Goal: Task Accomplishment & Management: Use online tool/utility

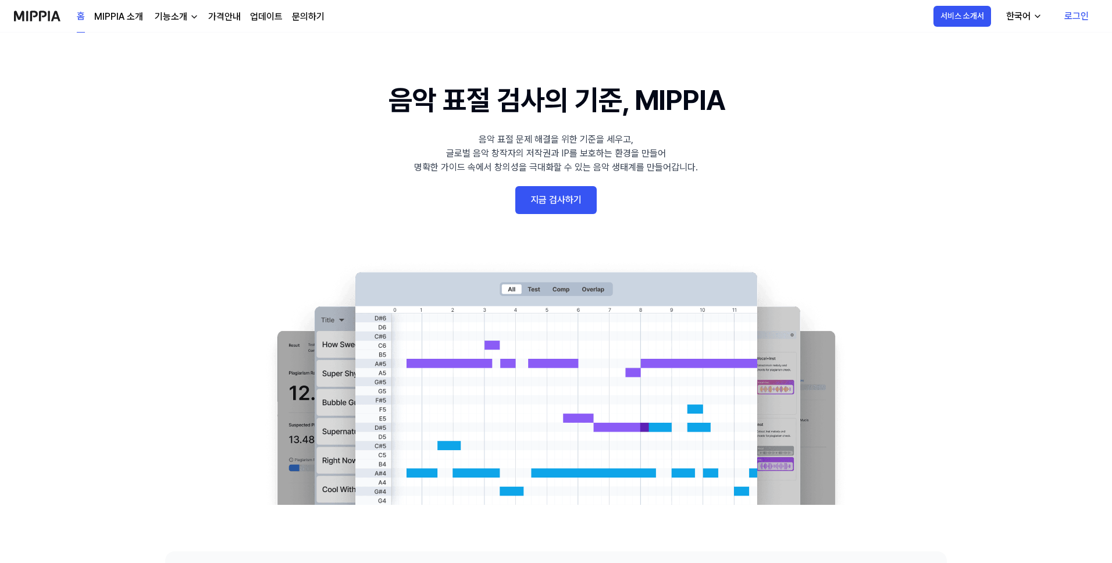
click at [554, 201] on link "지금 검사하기" at bounding box center [555, 200] width 81 height 28
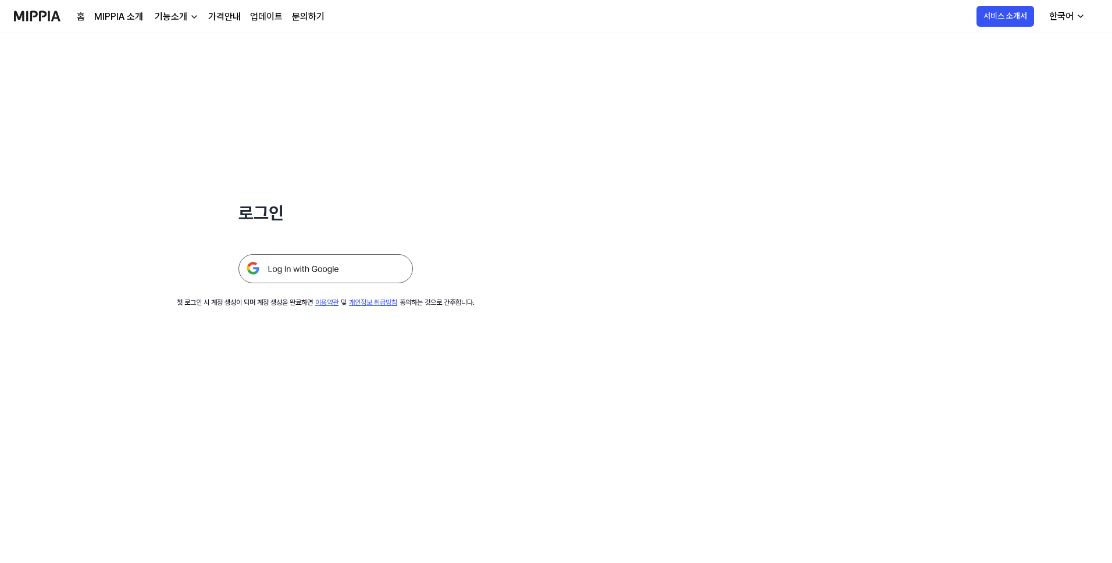
click at [345, 275] on img at bounding box center [325, 268] width 174 height 29
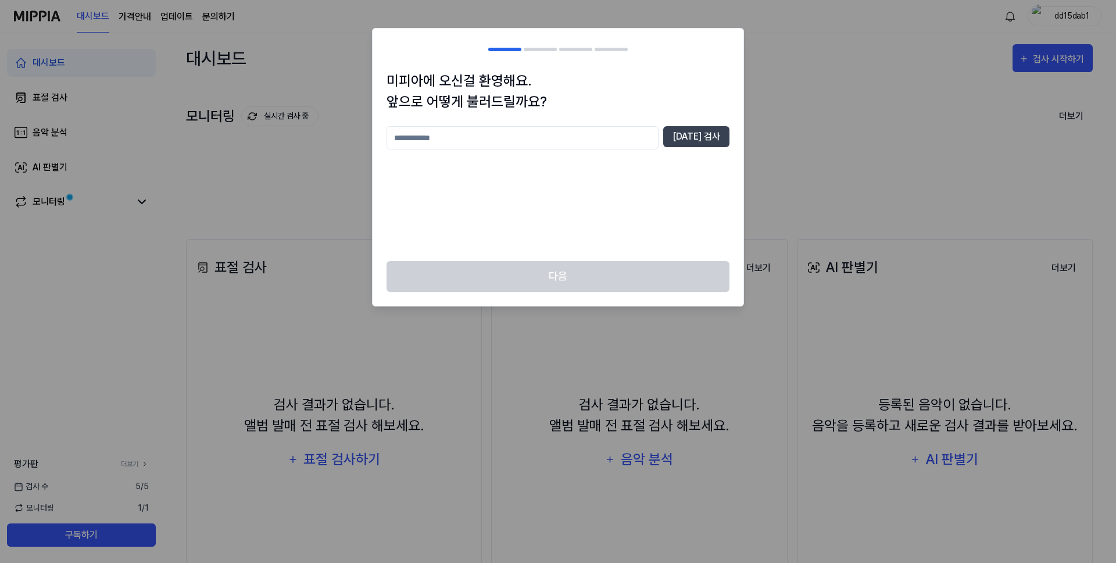
click at [554, 139] on input "text" at bounding box center [523, 137] width 272 height 23
type input "****"
click at [691, 140] on button "[DATE] 검사" at bounding box center [696, 136] width 66 height 21
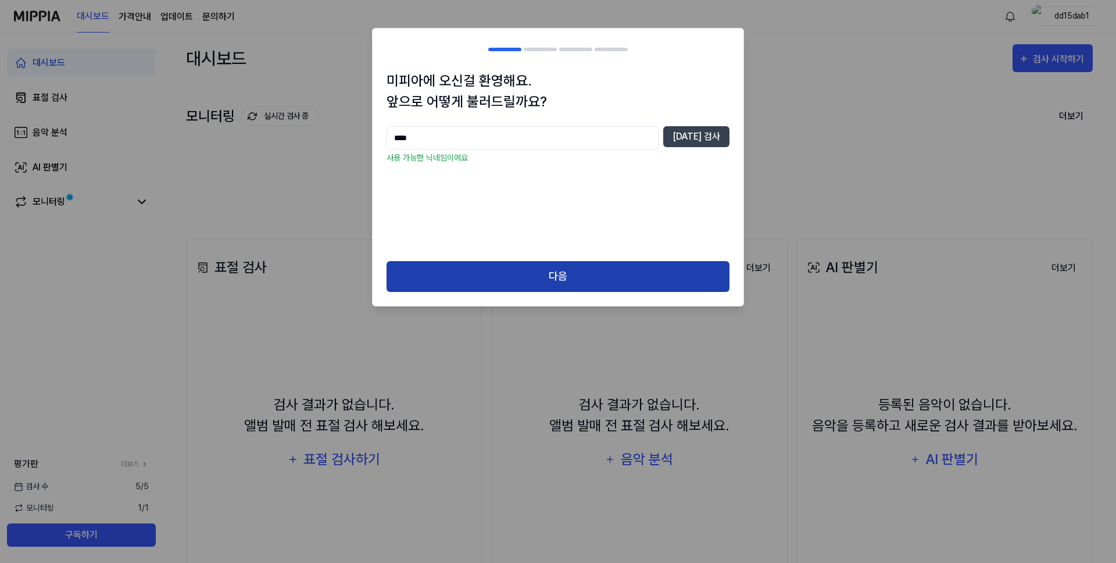
click at [500, 286] on button "다음" at bounding box center [558, 276] width 343 height 31
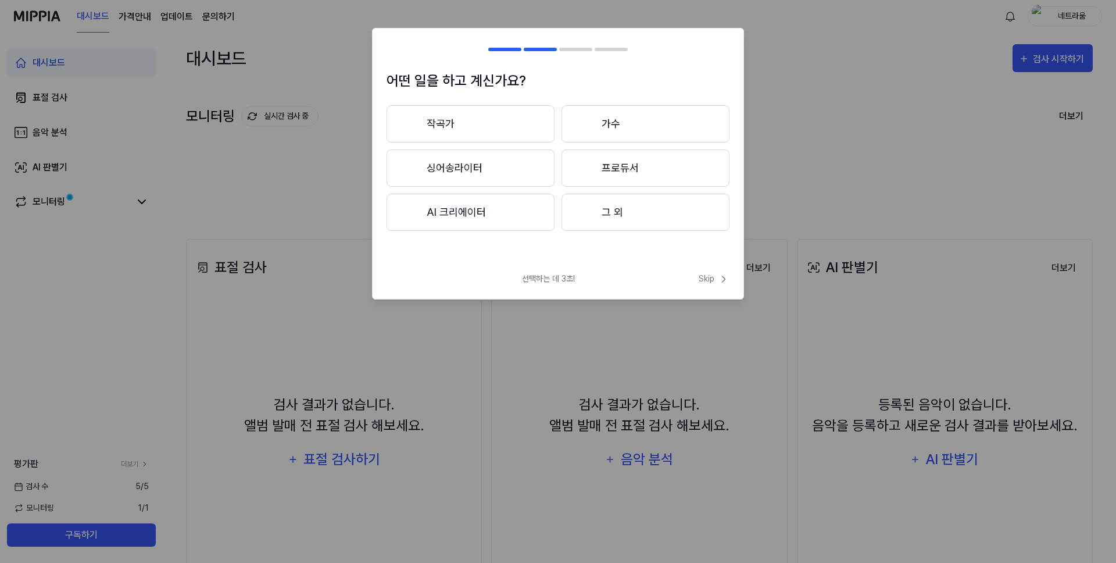
click at [524, 124] on button "작곡가" at bounding box center [471, 123] width 168 height 37
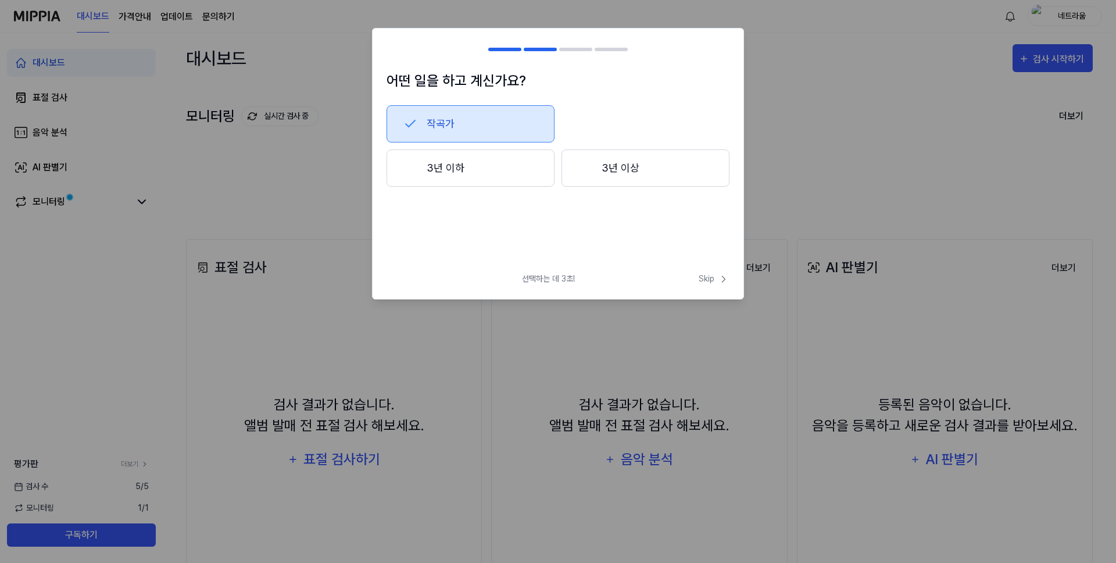
click at [466, 122] on button "작곡가" at bounding box center [471, 123] width 168 height 37
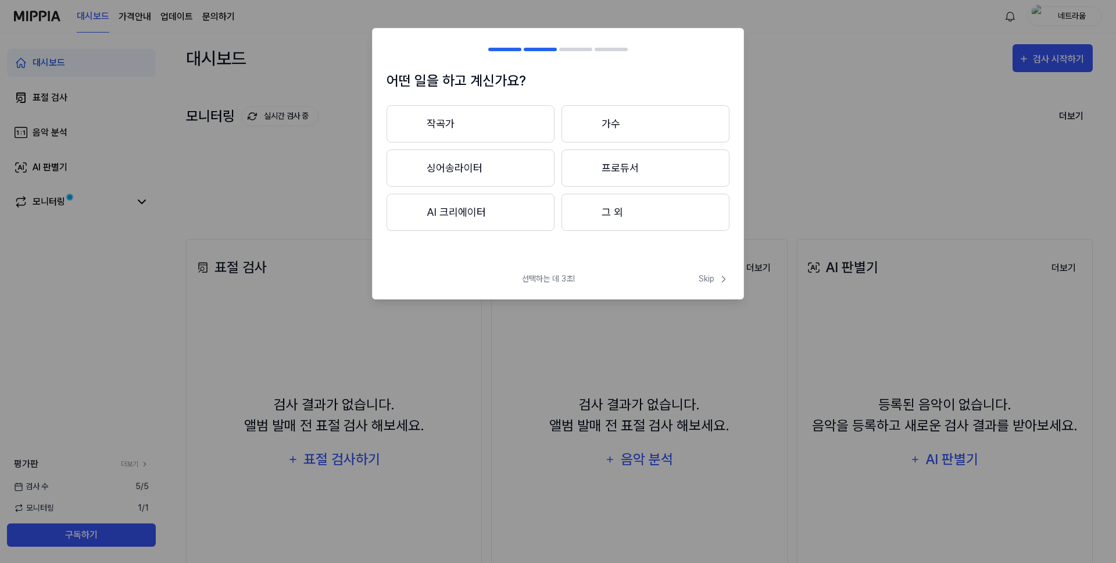
click at [503, 167] on button "싱어송라이터" at bounding box center [471, 167] width 168 height 37
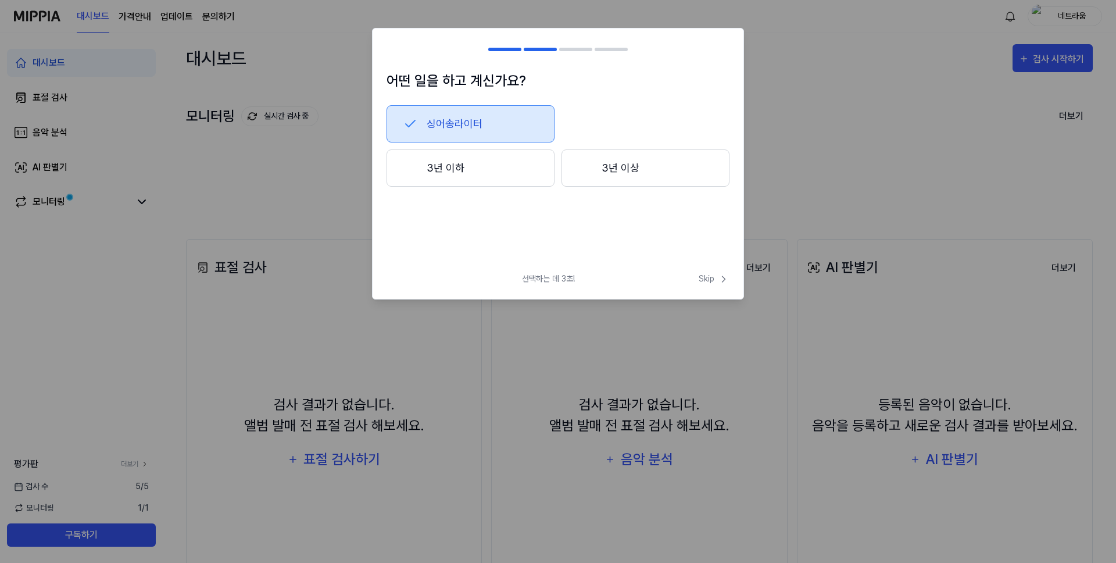
click at [615, 166] on button "3년 이상" at bounding box center [646, 167] width 168 height 37
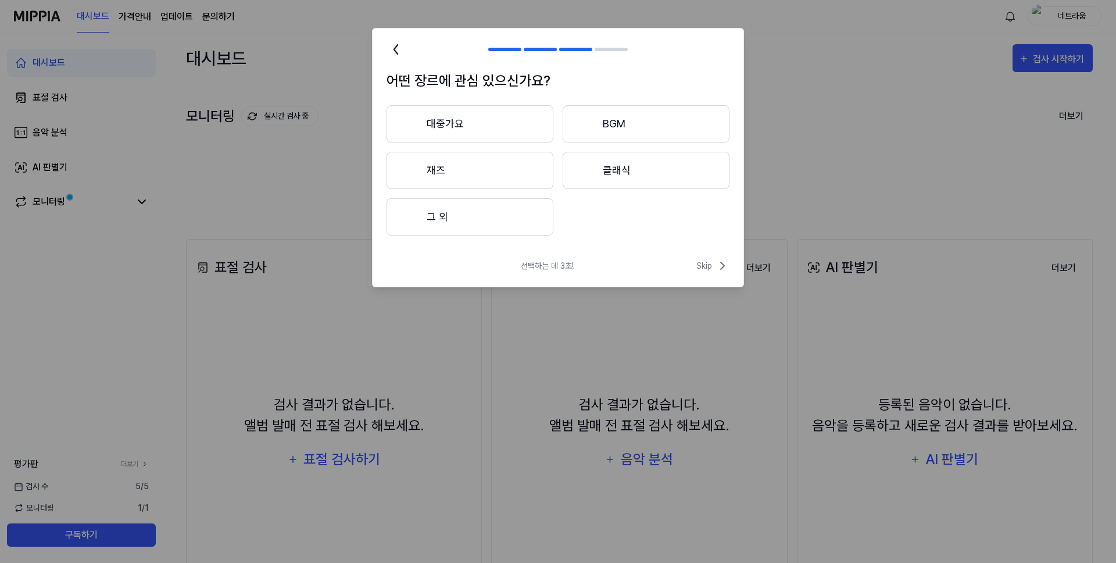
click at [491, 231] on button "그 외" at bounding box center [470, 216] width 167 height 37
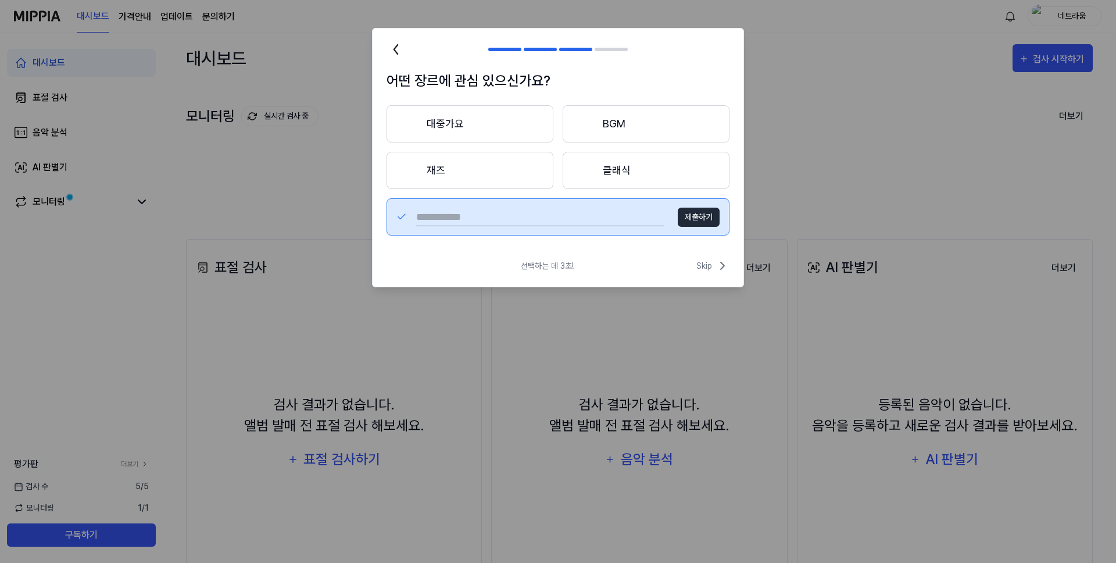
click at [599, 219] on input "text" at bounding box center [540, 217] width 248 height 19
type input "**"
click at [696, 217] on button "제출하기" at bounding box center [699, 217] width 42 height 19
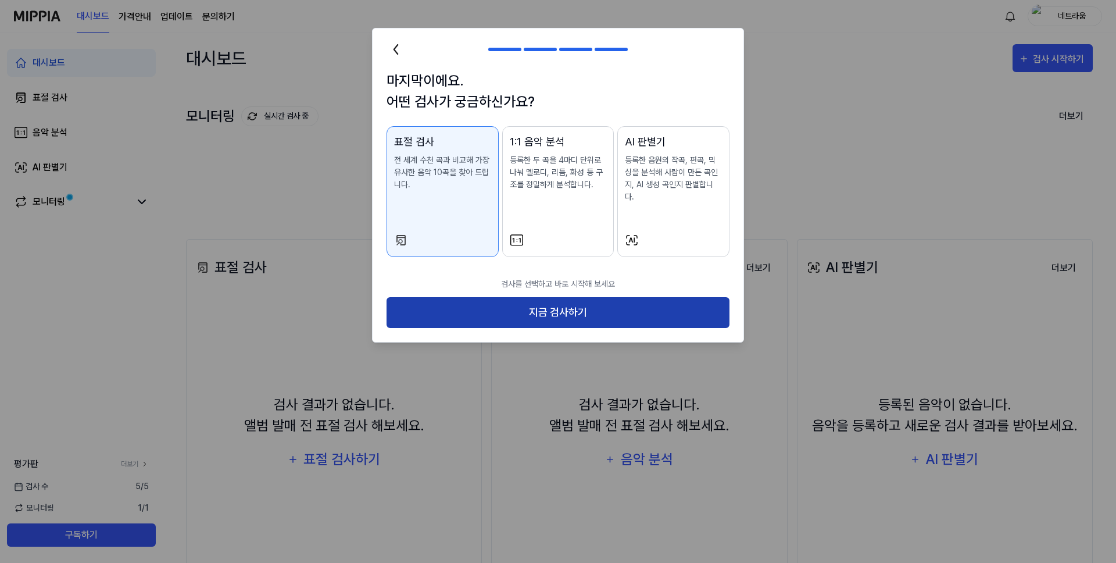
click at [526, 305] on button "지금 검사하기" at bounding box center [558, 312] width 343 height 31
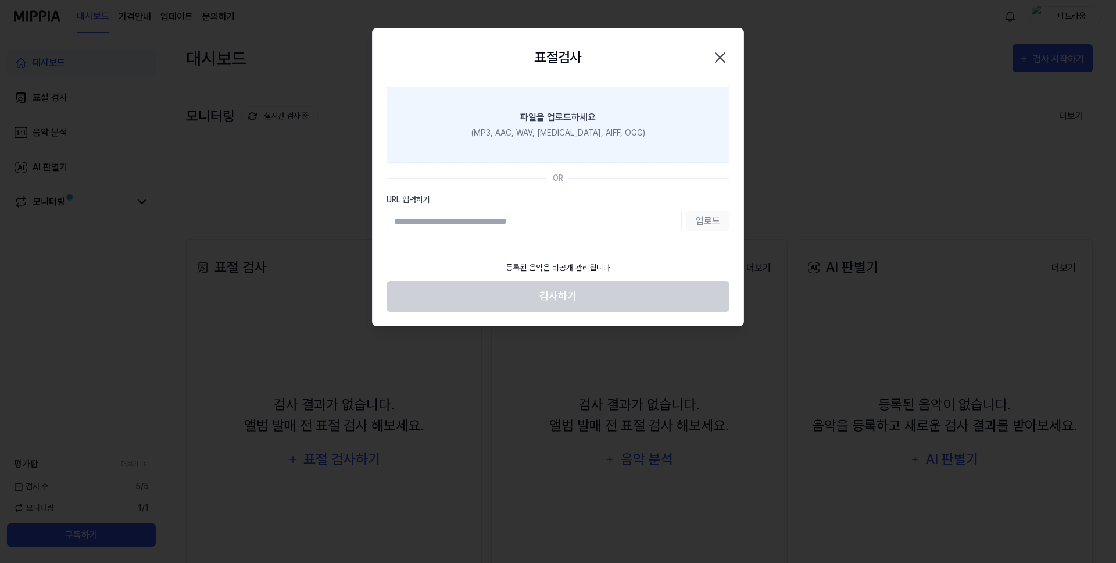
click at [578, 126] on label "파일을 업로드하세요 (MP3, AAC, WAV, [MEDICAL_DATA], AIFF, OGG)" at bounding box center [558, 125] width 343 height 76
click at [0, 0] on input "파일을 업로드하세요 (MP3, AAC, WAV, [MEDICAL_DATA], AIFF, OGG)" at bounding box center [0, 0] width 0 height 0
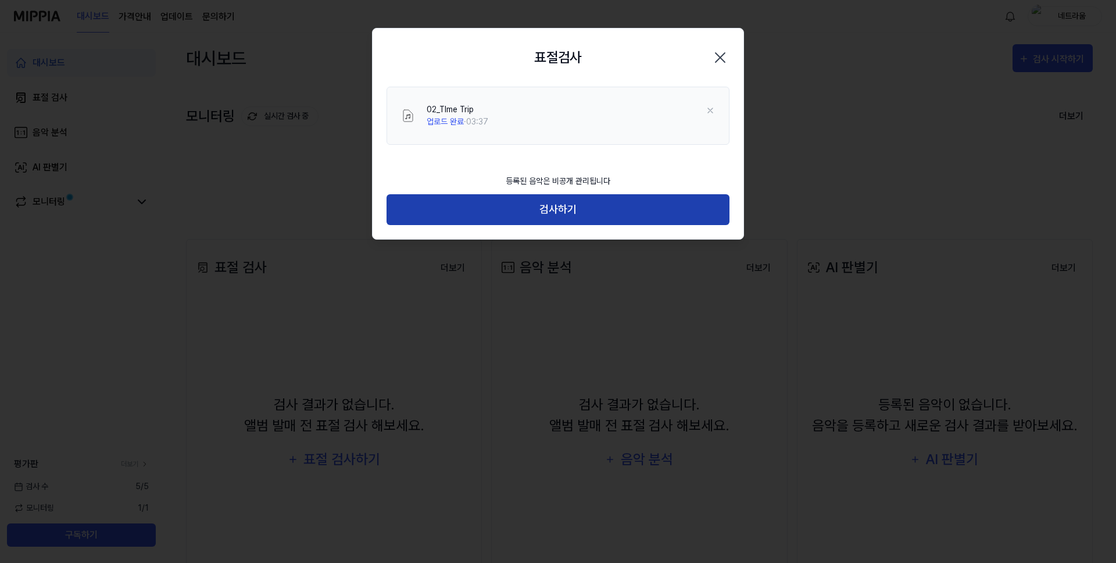
click at [619, 216] on button "검사하기" at bounding box center [558, 209] width 343 height 31
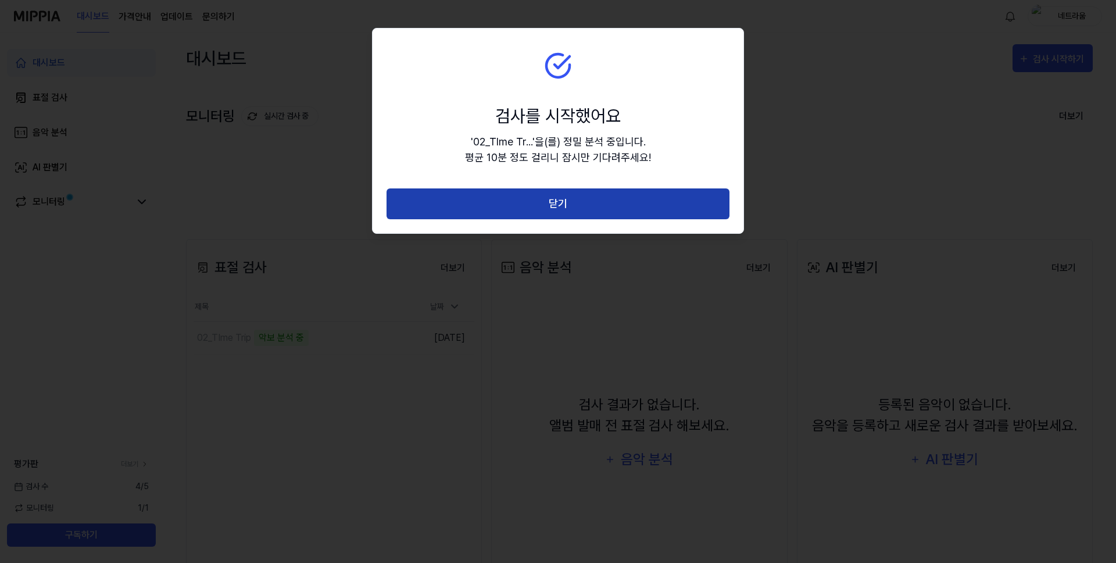
click at [589, 212] on button "닫기" at bounding box center [558, 203] width 343 height 31
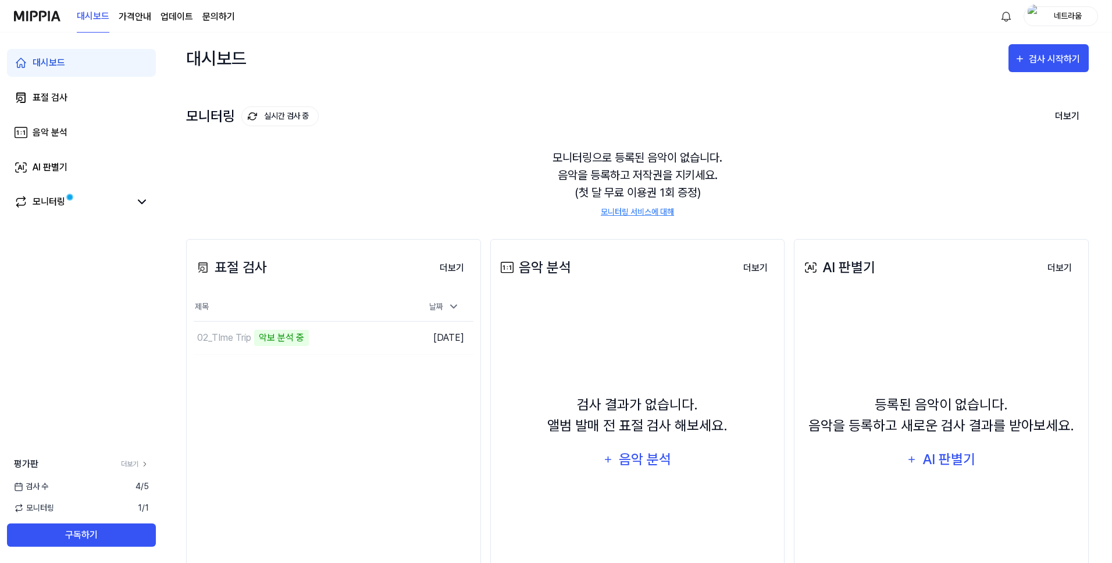
click at [647, 211] on link "모니터링 서비스에 대해" at bounding box center [637, 212] width 73 height 12
click at [328, 340] on div "02_TIme Trip 악보 분석 중" at bounding box center [275, 337] width 162 height 33
click at [398, 340] on td "02_TIme Trip 악보 분석 중 이동하기" at bounding box center [299, 337] width 210 height 33
click at [374, 340] on td "02_TIme Trip 악보 분석 중 이동하기" at bounding box center [299, 337] width 210 height 33
click at [136, 203] on icon at bounding box center [142, 202] width 14 height 14
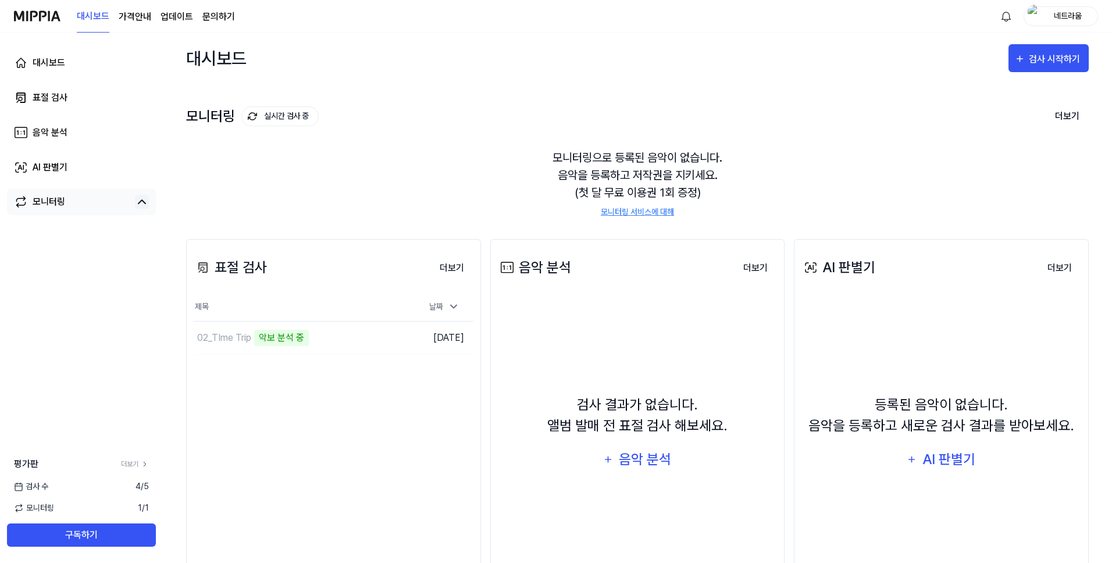
click at [137, 203] on icon at bounding box center [142, 202] width 14 height 14
click at [269, 340] on div "악보 분석 중" at bounding box center [281, 338] width 55 height 16
click at [445, 270] on button "더보기" at bounding box center [451, 267] width 43 height 23
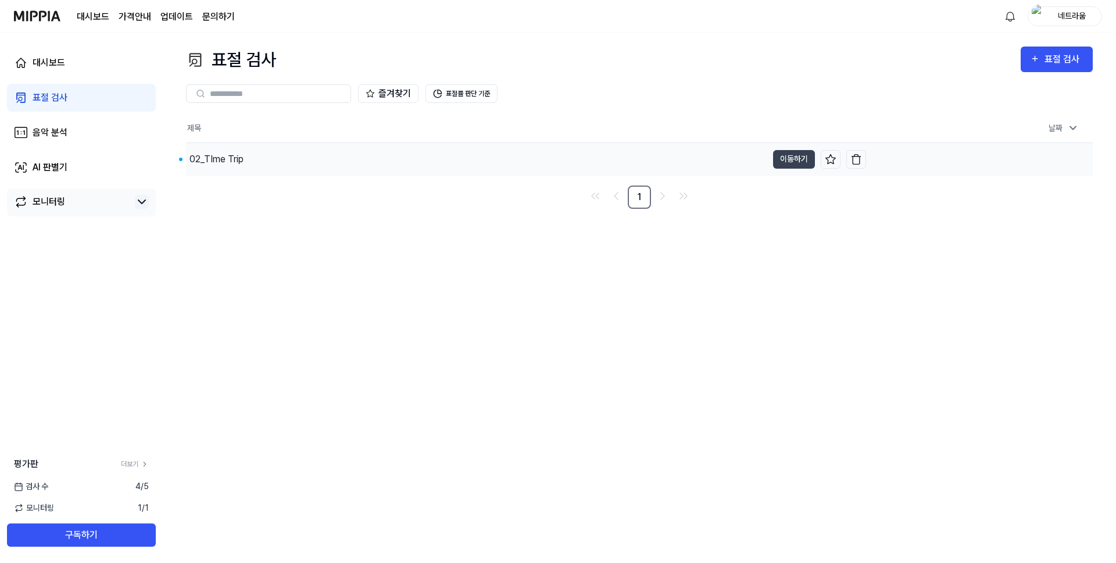
click at [501, 163] on div "02_TIme Trip" at bounding box center [476, 159] width 581 height 33
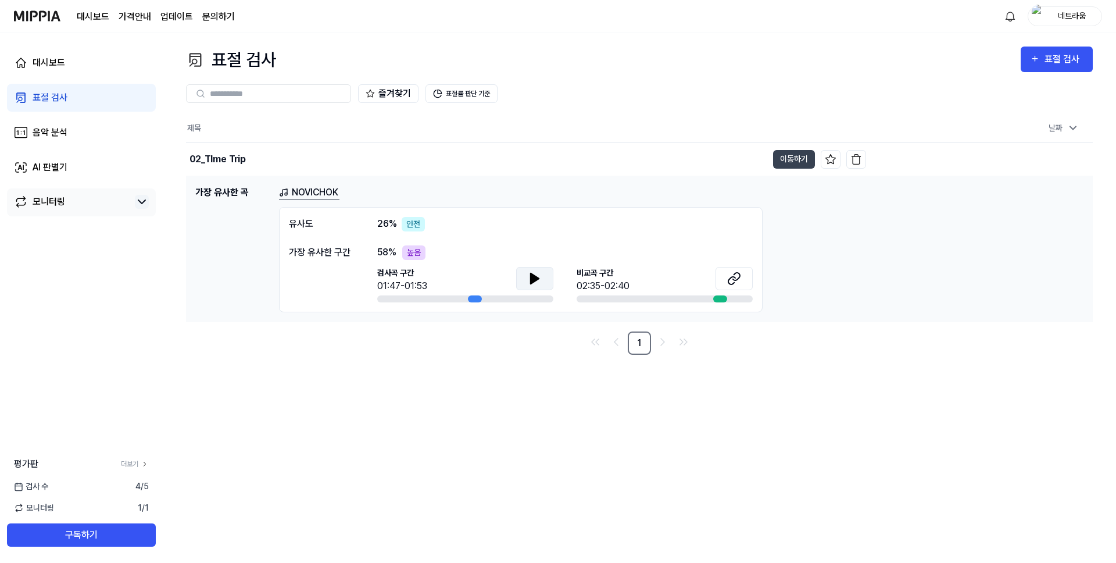
click at [536, 283] on icon at bounding box center [535, 278] width 14 height 14
click at [662, 274] on div "[GEOGRAPHIC_DATA] 구간 02:35-02:40" at bounding box center [665, 280] width 176 height 26
click at [737, 281] on icon at bounding box center [734, 278] width 14 height 14
click at [531, 279] on icon at bounding box center [535, 278] width 8 height 10
click at [859, 162] on img "button" at bounding box center [857, 159] width 12 height 12
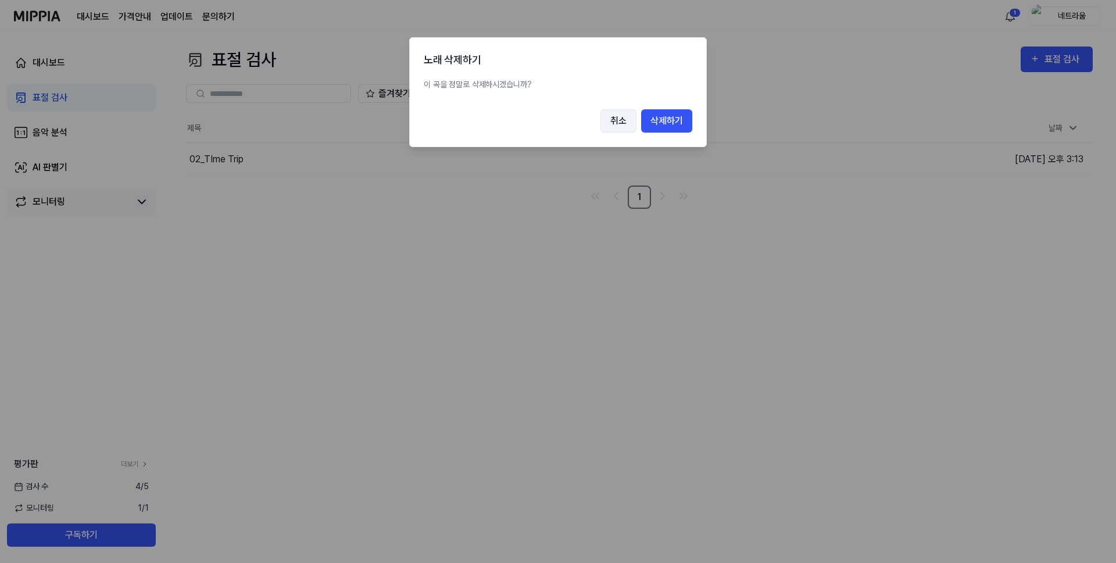
click at [613, 126] on button "취소" at bounding box center [619, 120] width 36 height 23
